Goal: Find specific page/section: Find specific page/section

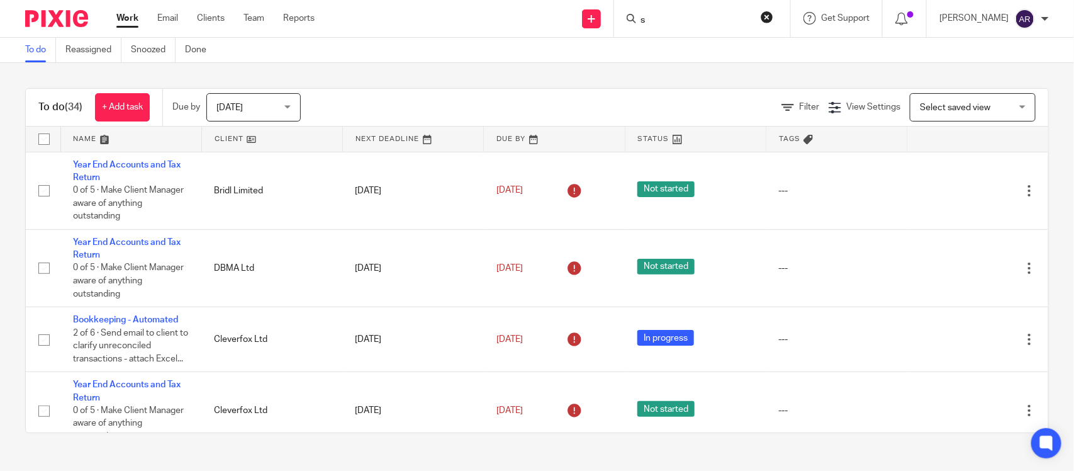
scroll to position [1299, 0]
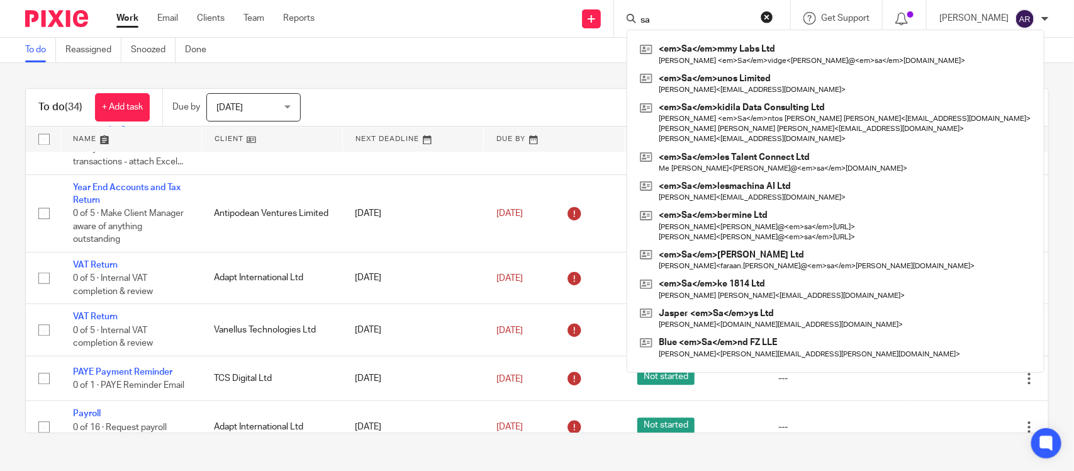
type input "s"
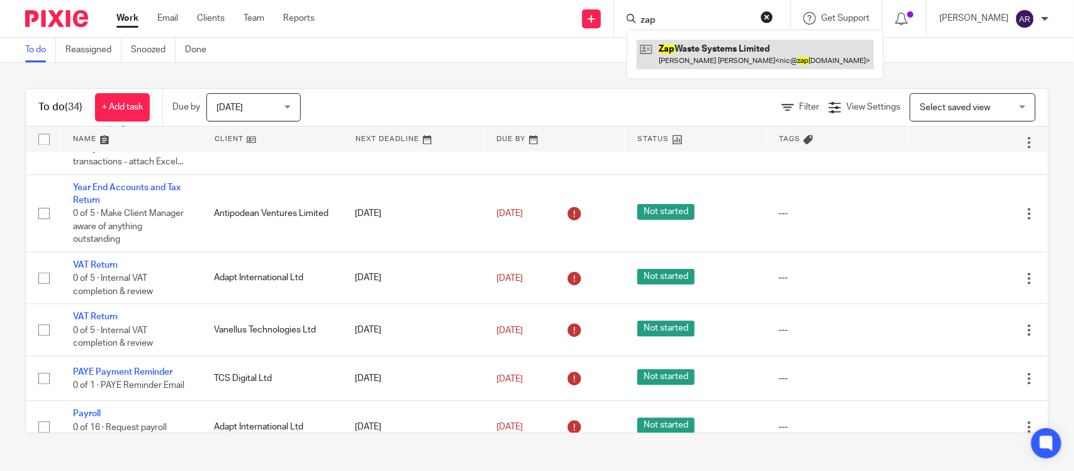
type input "zap"
click at [654, 52] on link at bounding box center [755, 54] width 237 height 29
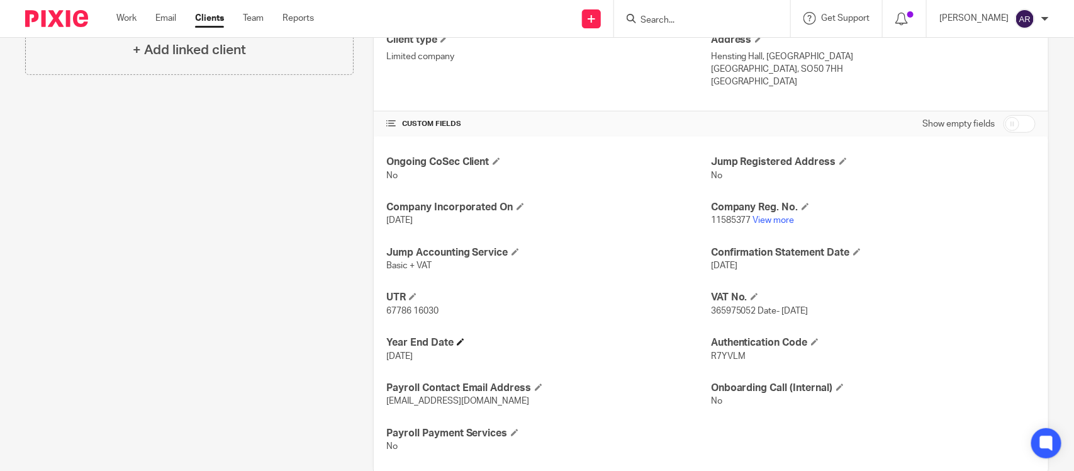
scroll to position [374, 0]
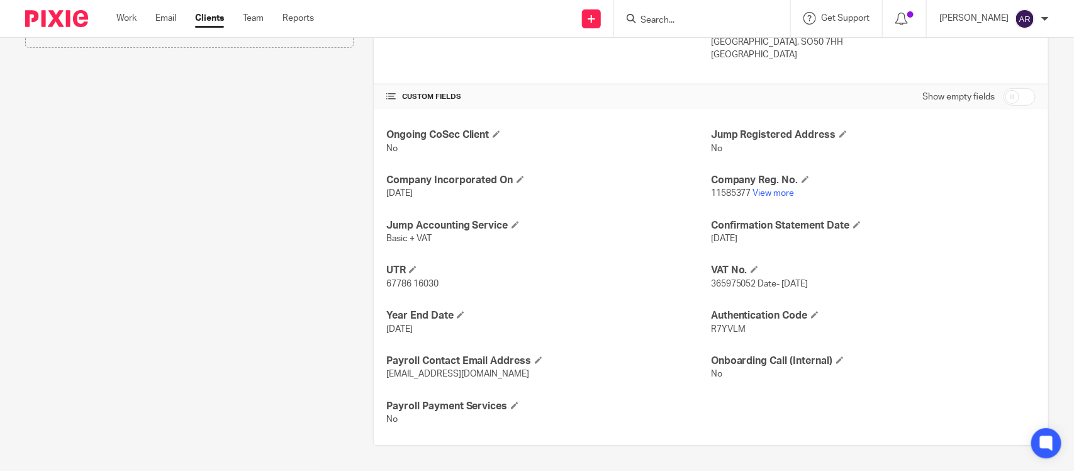
click at [713, 327] on span "R7YVLM" at bounding box center [728, 329] width 35 height 9
copy span "R7YVLM"
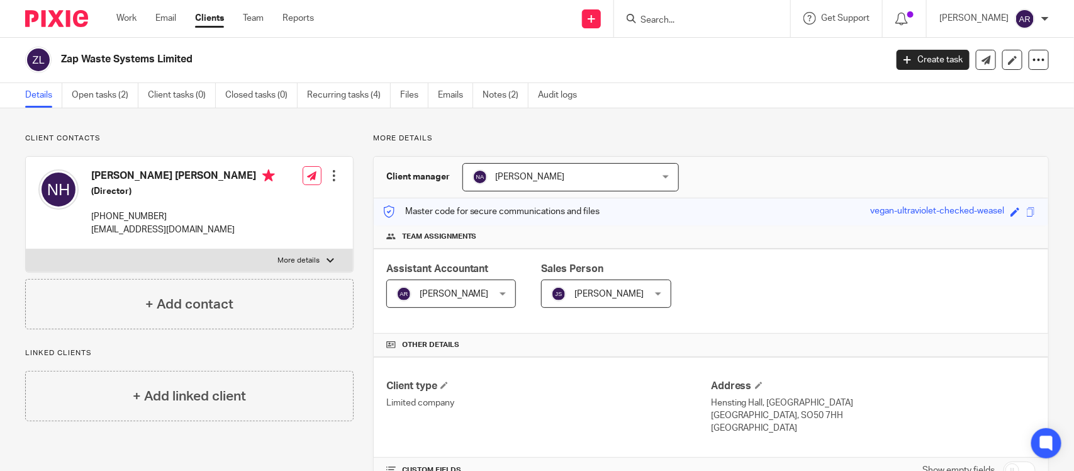
scroll to position [0, 0]
click at [725, 150] on div "More details Client manager [PERSON_NAME] [PERSON_NAME] A Abinandhana P.K [PERS…" at bounding box center [701, 476] width 695 height 685
